Goal: Navigation & Orientation: Go to known website

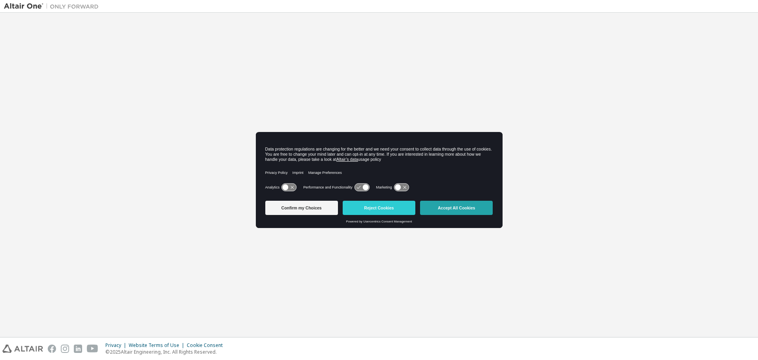
click at [448, 209] on button "Accept All Cookies" at bounding box center [456, 208] width 73 height 14
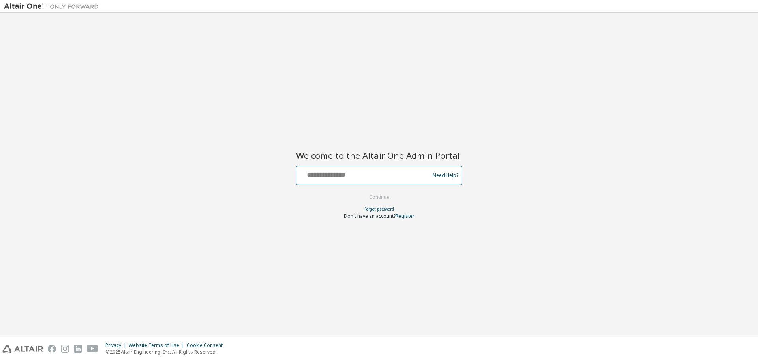
click at [314, 173] on input "text" at bounding box center [364, 173] width 129 height 11
type input "**********"
click at [364, 196] on button "Continue" at bounding box center [379, 197] width 37 height 12
